Goal: Task Accomplishment & Management: Use online tool/utility

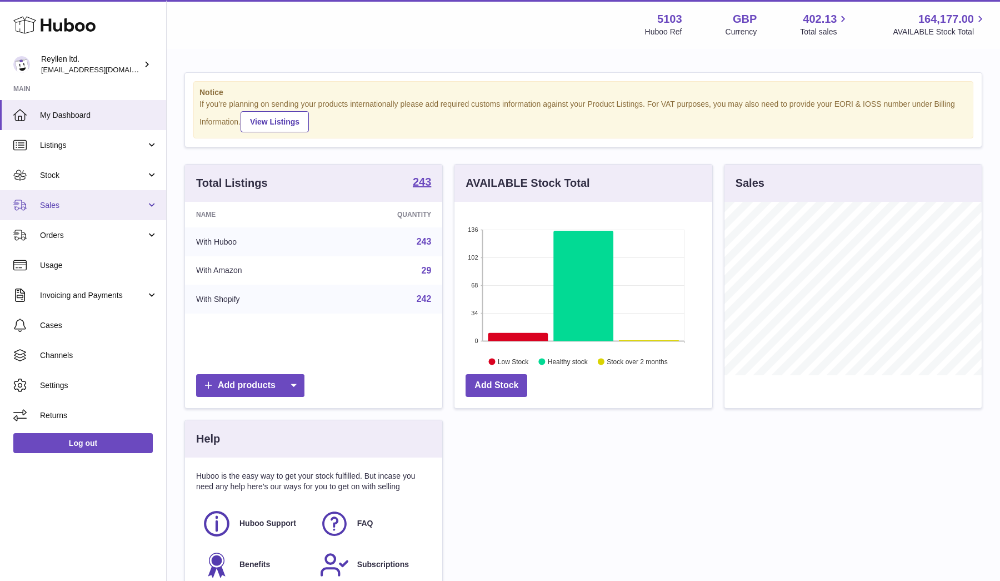
click at [44, 205] on span "Sales" at bounding box center [93, 205] width 106 height 11
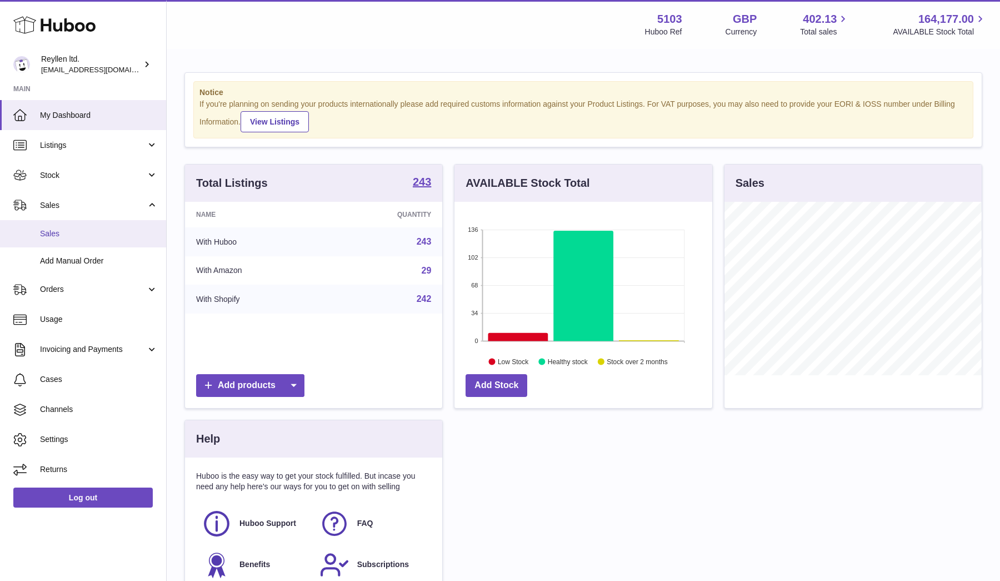
click at [48, 241] on link "Sales" at bounding box center [83, 233] width 166 height 27
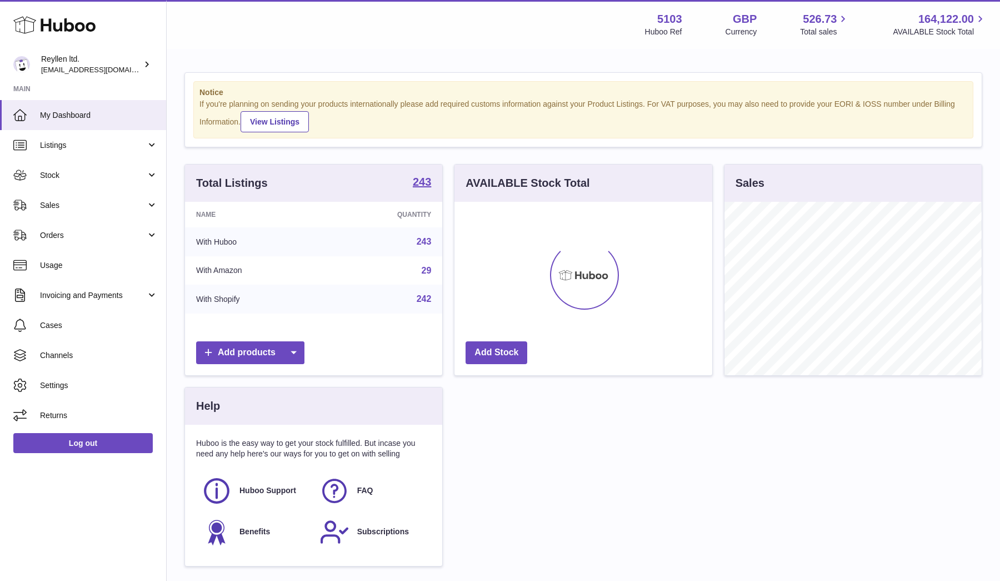
scroll to position [173, 258]
click at [33, 213] on link "Sales" at bounding box center [83, 205] width 166 height 30
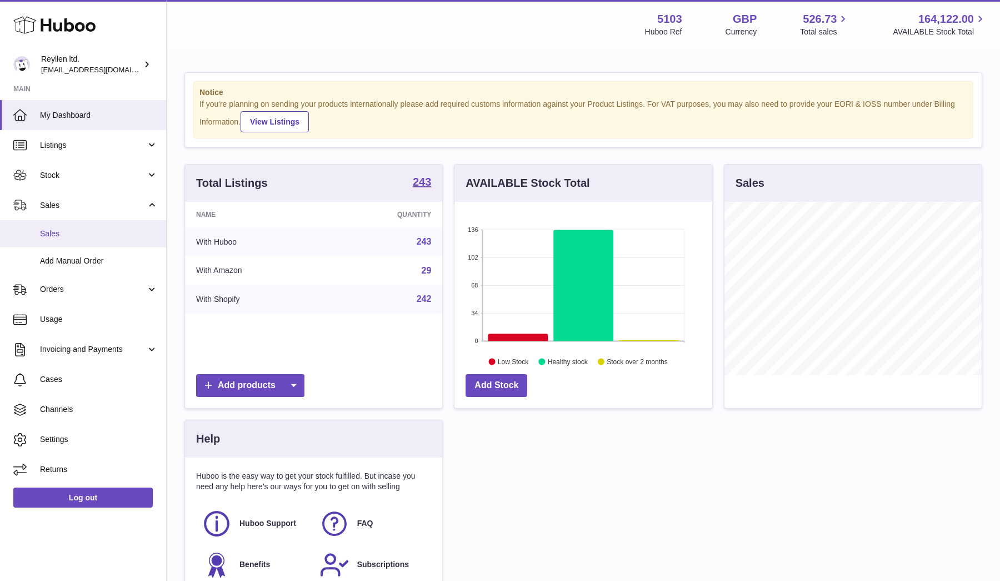
click at [49, 241] on link "Sales" at bounding box center [83, 233] width 166 height 27
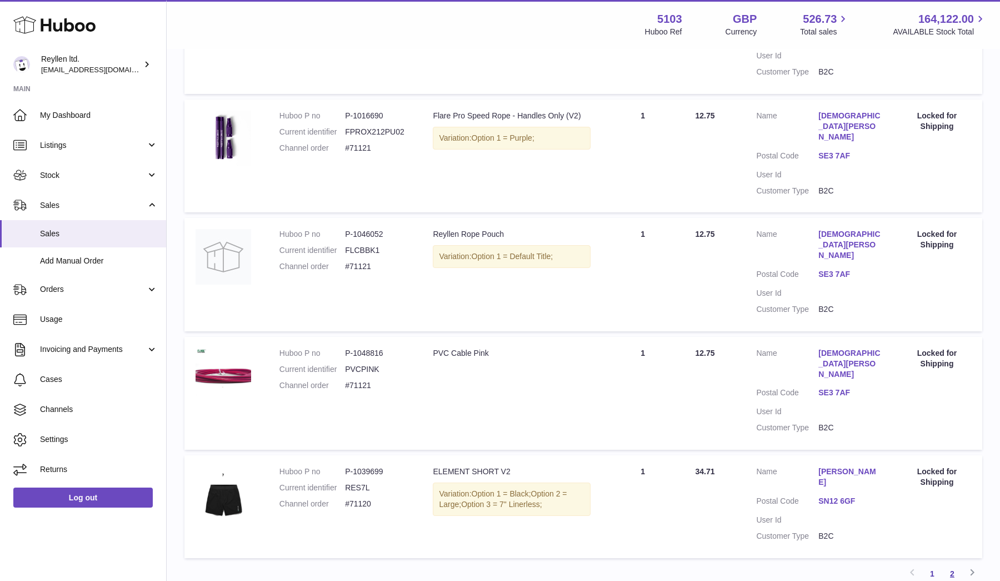
click at [952, 563] on link "2" at bounding box center [952, 573] width 20 height 20
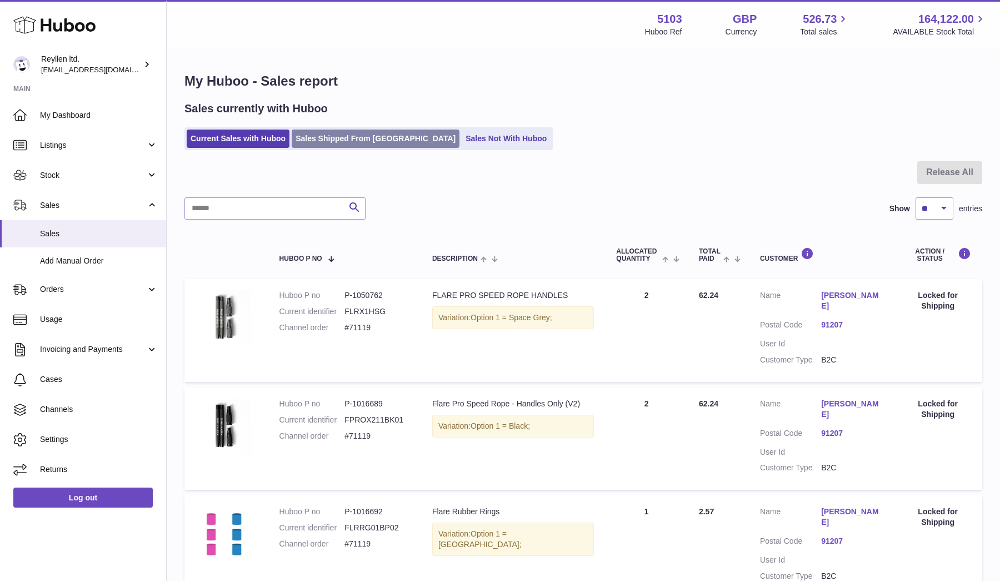
click at [339, 142] on link "Sales Shipped From Huboo" at bounding box center [376, 138] width 168 height 18
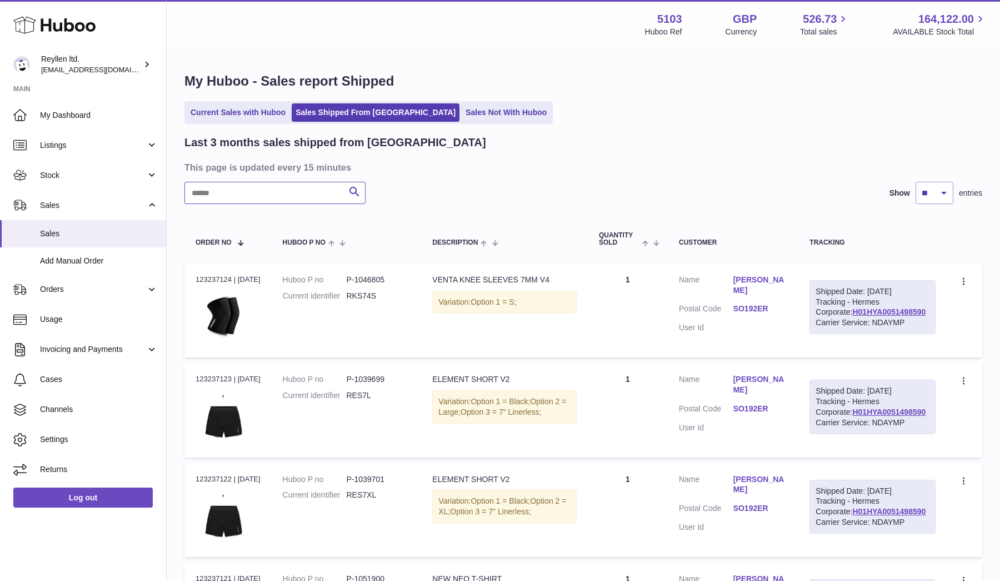
click at [244, 193] on input "text" at bounding box center [274, 193] width 181 height 22
type input "*****"
click at [791, 279] on link "Maros Forgac" at bounding box center [763, 284] width 55 height 21
click at [795, 271] on div at bounding box center [500, 290] width 1000 height 581
click at [883, 325] on div "Shipped Date: 21st Aug 2025 Tracking - Hermes Corporate: H01HYA0051498590 Carri…" at bounding box center [874, 307] width 122 height 54
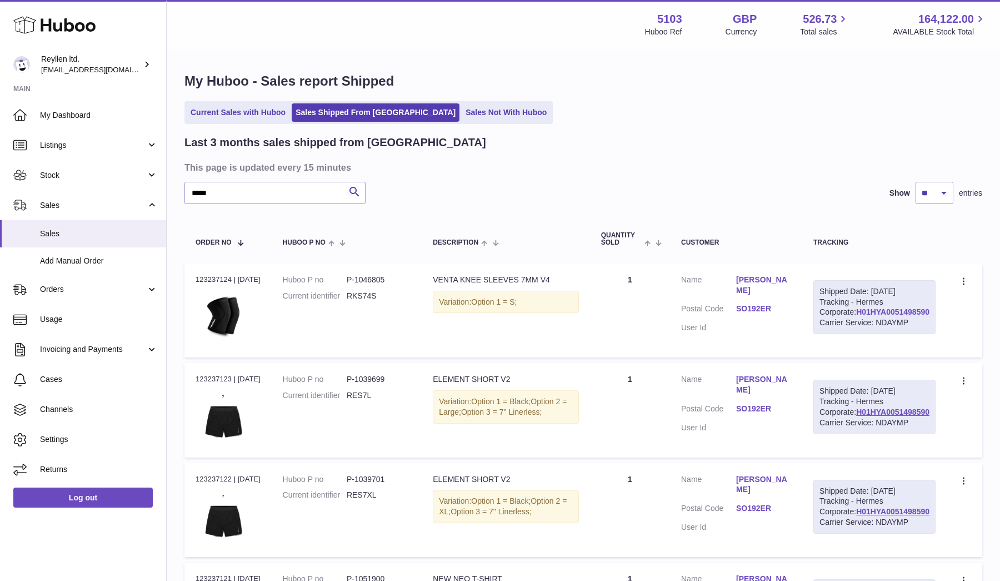
click at [883, 316] on link "H01HYA0051498590" at bounding box center [892, 311] width 73 height 9
click at [86, 258] on span "Add Manual Order" at bounding box center [99, 261] width 118 height 11
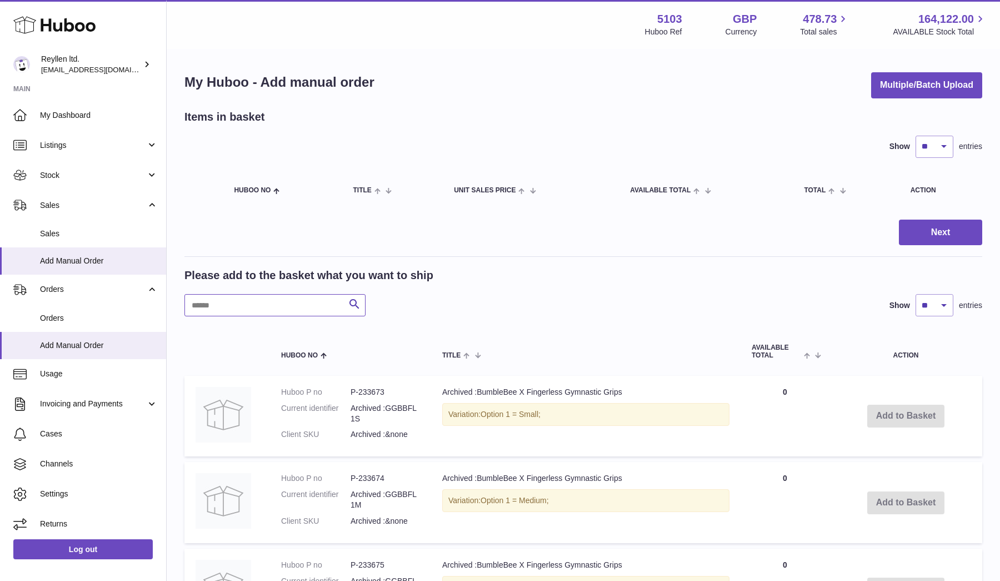
click at [264, 303] on input "text" at bounding box center [274, 305] width 181 height 22
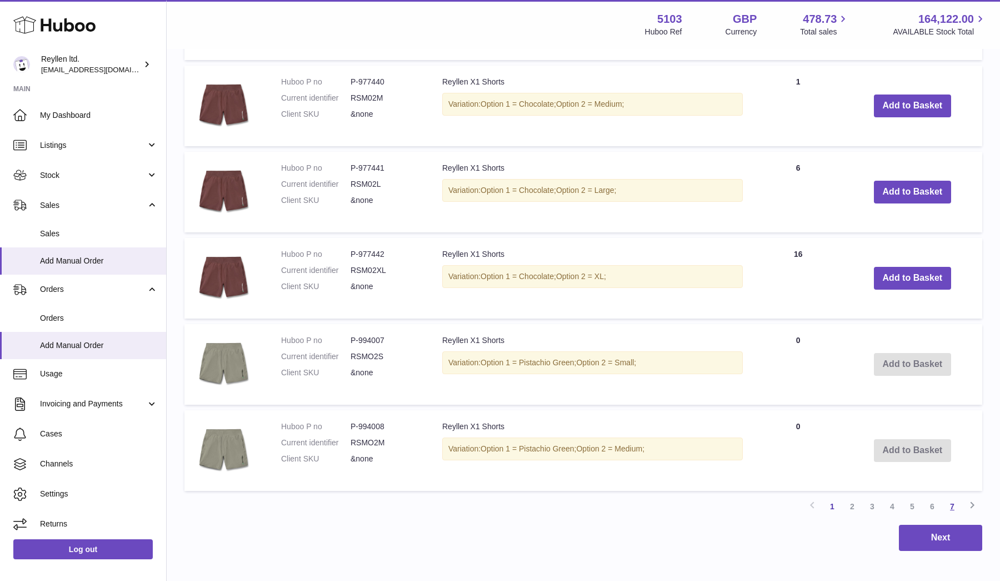
type input "*****"
click at [957, 500] on link "7" at bounding box center [952, 506] width 20 height 20
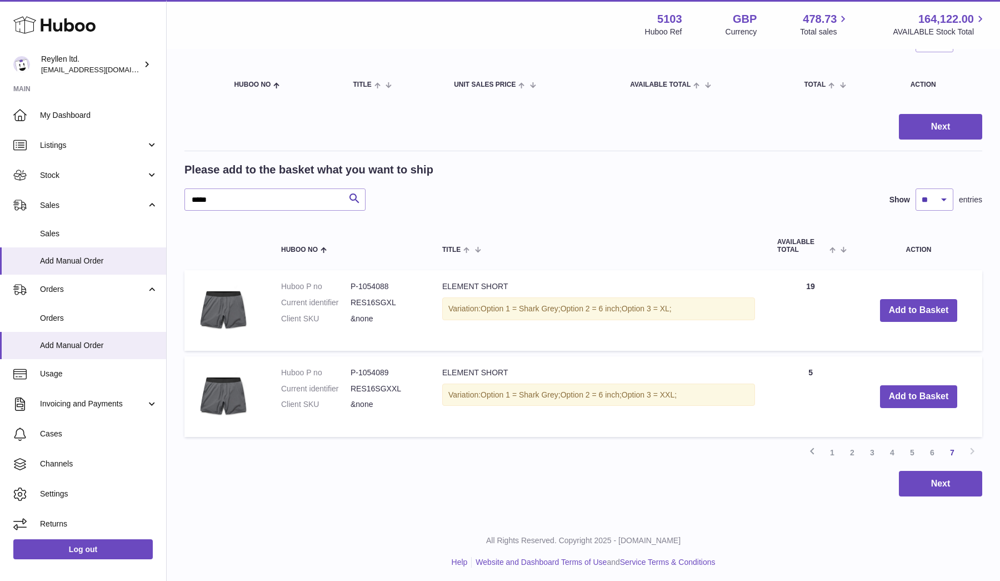
scroll to position [105, 0]
click at [936, 450] on link "6" at bounding box center [932, 453] width 20 height 20
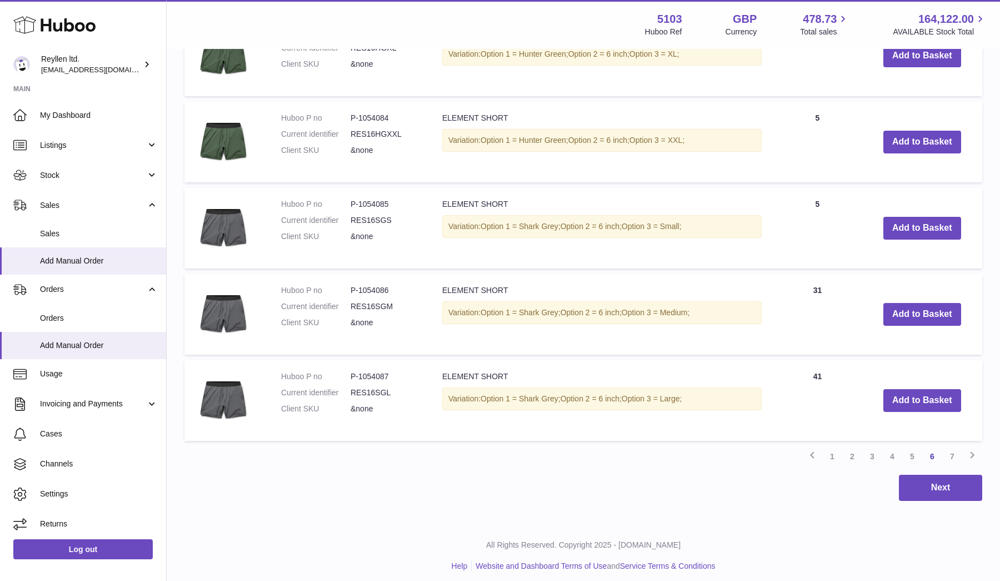
scroll to position [789, 0]
click at [912, 454] on link "5" at bounding box center [912, 457] width 20 height 20
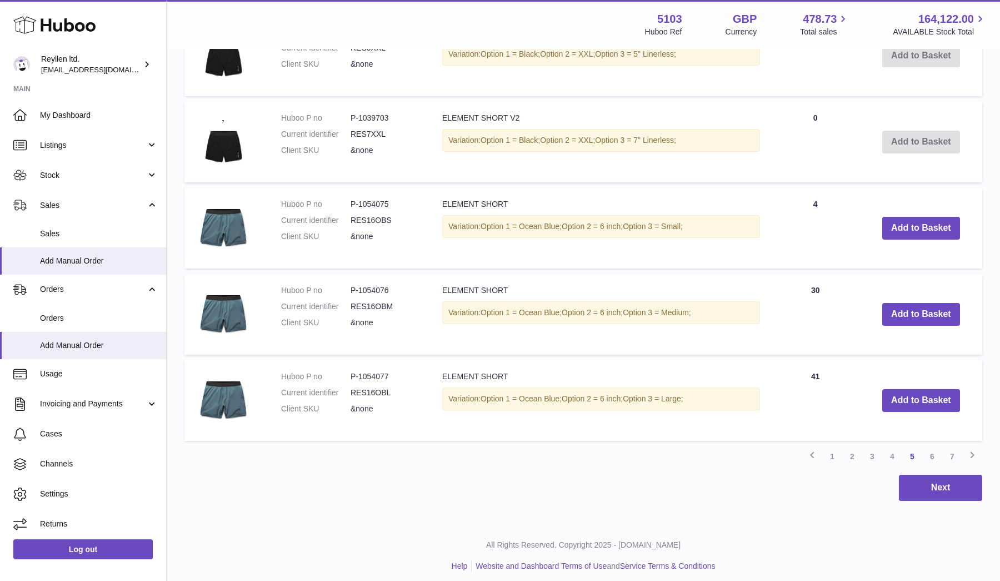
scroll to position [789, 0]
click at [935, 452] on link "6" at bounding box center [932, 457] width 20 height 20
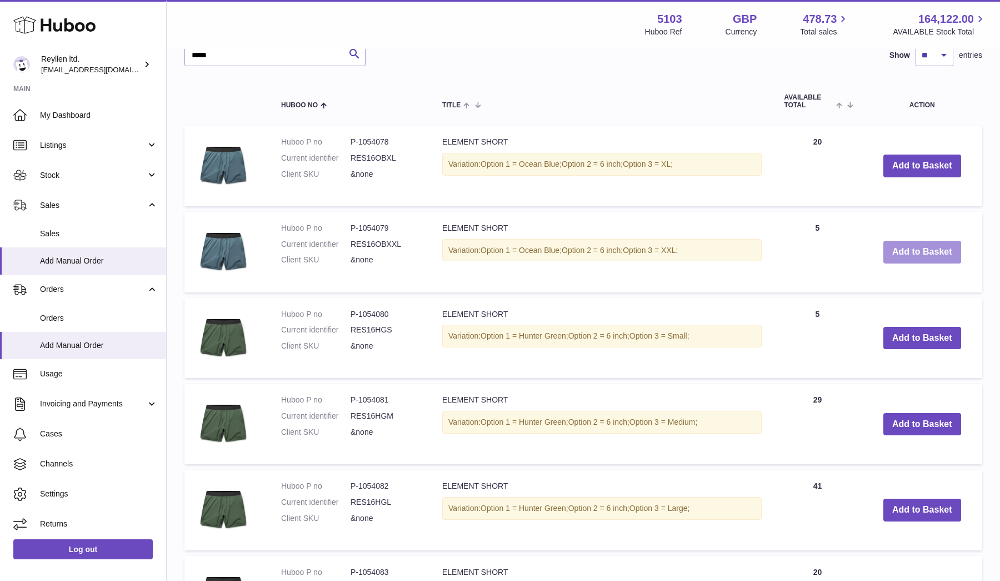
scroll to position [243, 0]
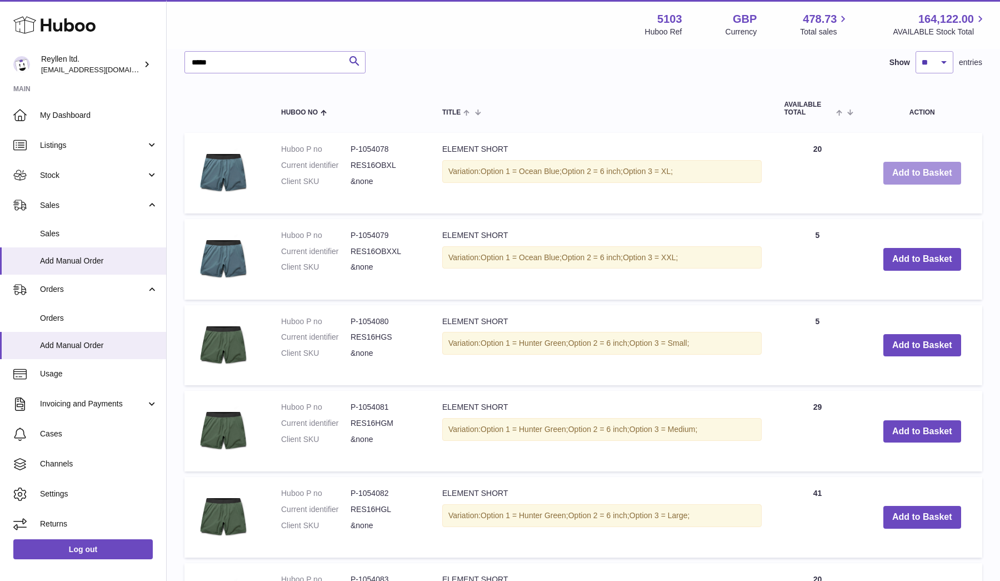
click at [898, 162] on button "Add to Basket" at bounding box center [922, 173] width 78 height 23
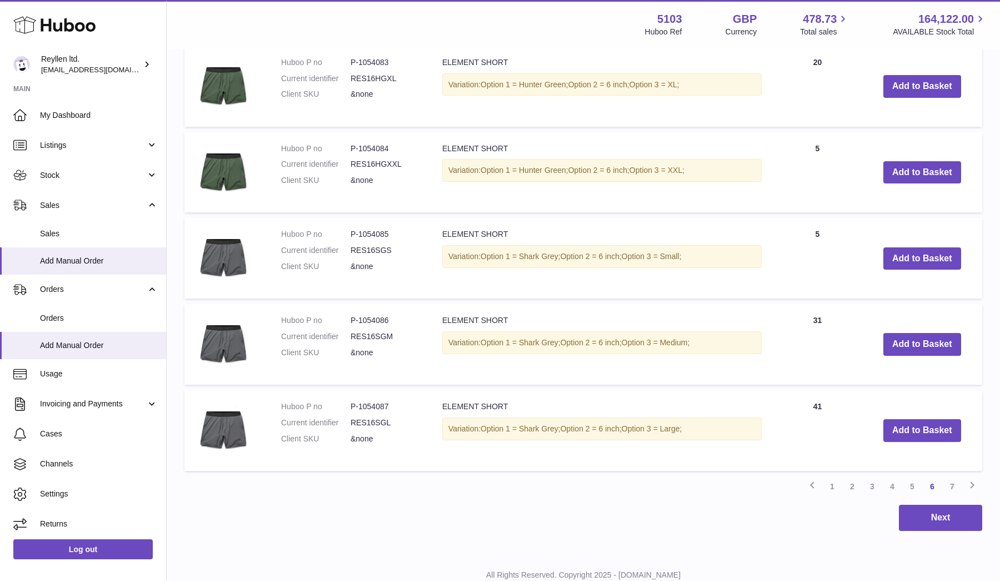
scroll to position [873, 0]
